Goal: Navigation & Orientation: Find specific page/section

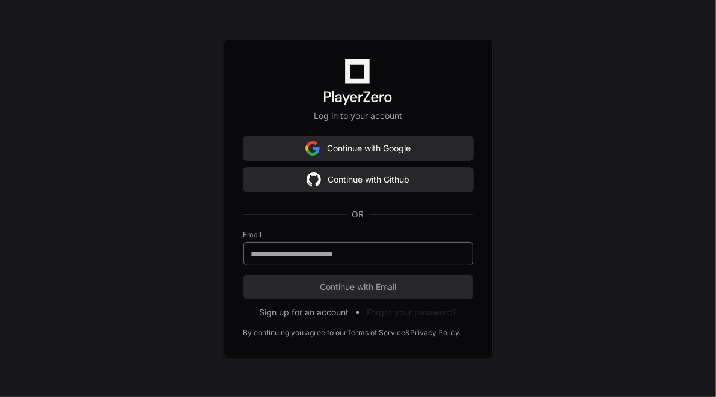
click at [368, 252] on input "email" at bounding box center [358, 254] width 214 height 12
type input "**********"
click at [382, 286] on span "Continue with Email" at bounding box center [358, 287] width 230 height 12
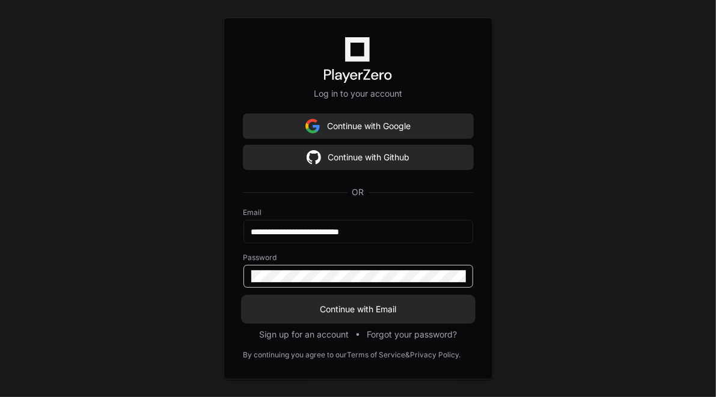
click at [401, 311] on span "Continue with Email" at bounding box center [358, 310] width 230 height 12
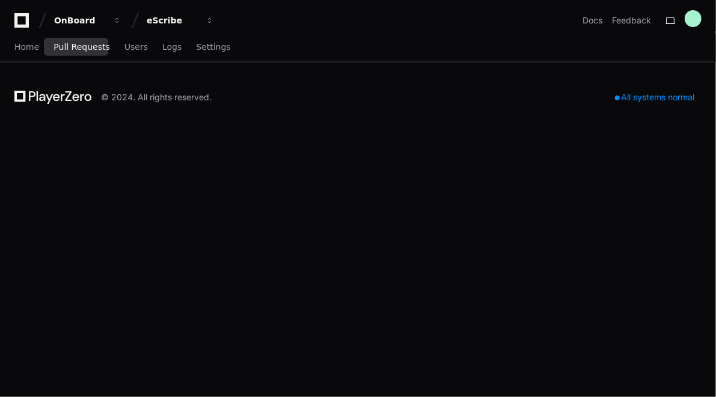
click at [80, 47] on span "Pull Requests" at bounding box center [81, 46] width 56 height 7
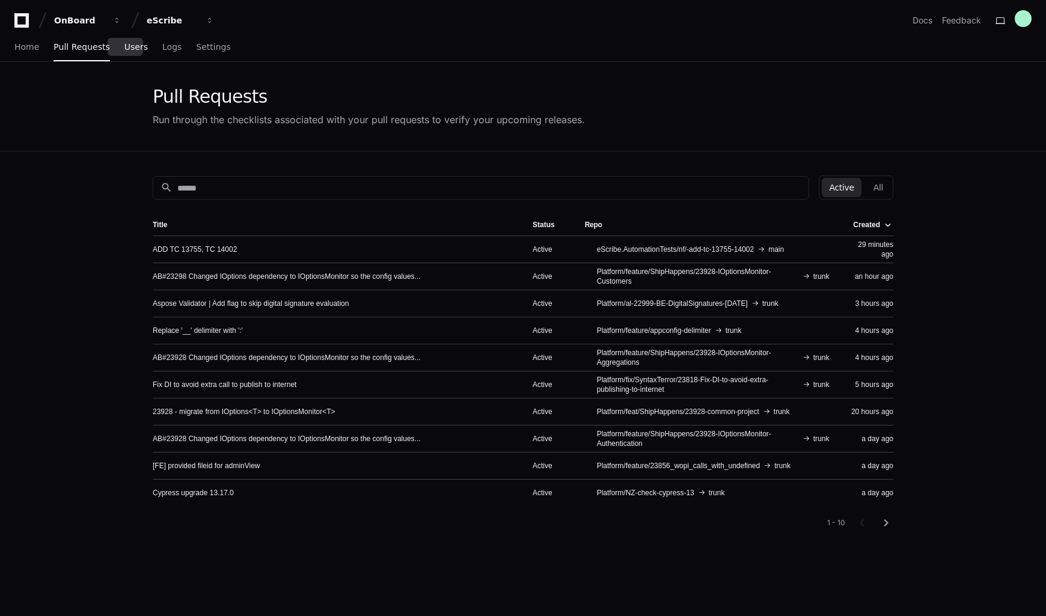
click at [129, 50] on span "Users" at bounding box center [135, 46] width 23 height 7
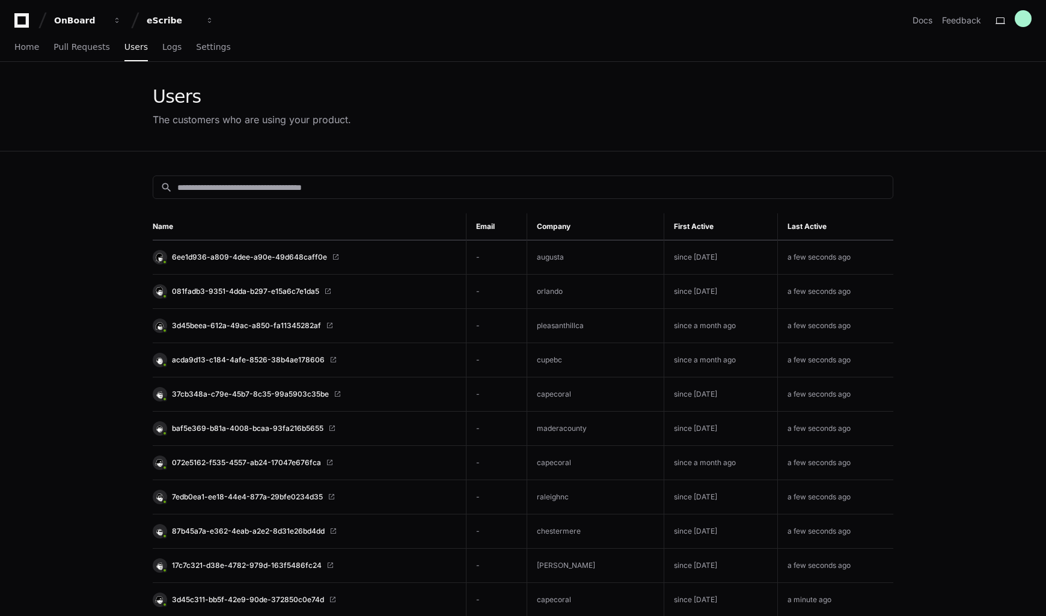
click at [13, 47] on div "Home Pull Requests Users Logs Settings" at bounding box center [523, 48] width 1046 height 28
click at [26, 47] on span "Home" at bounding box center [26, 46] width 25 height 7
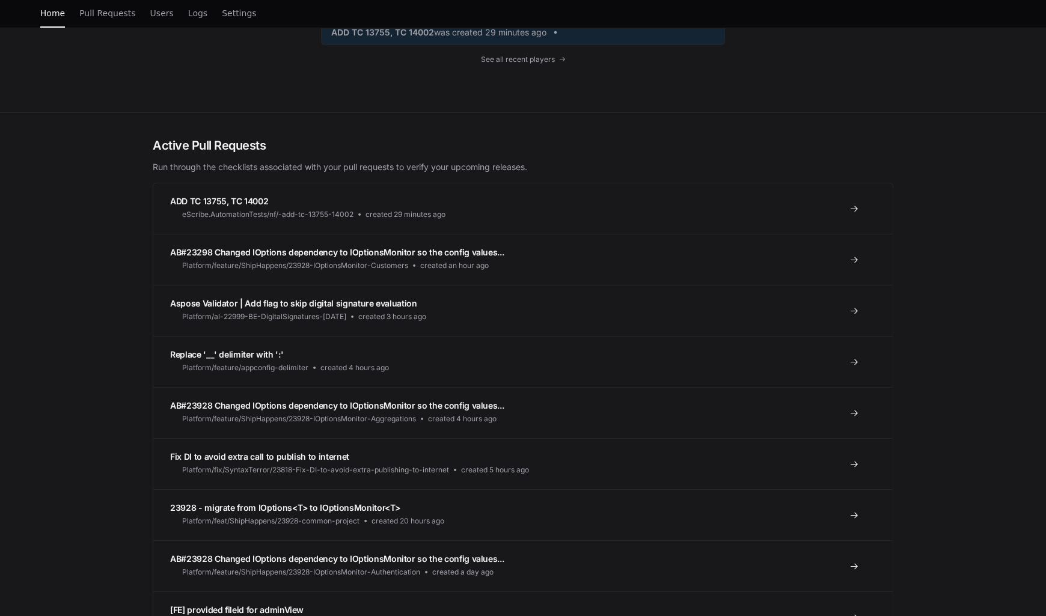
scroll to position [240, 0]
